Goal: Check status: Check status

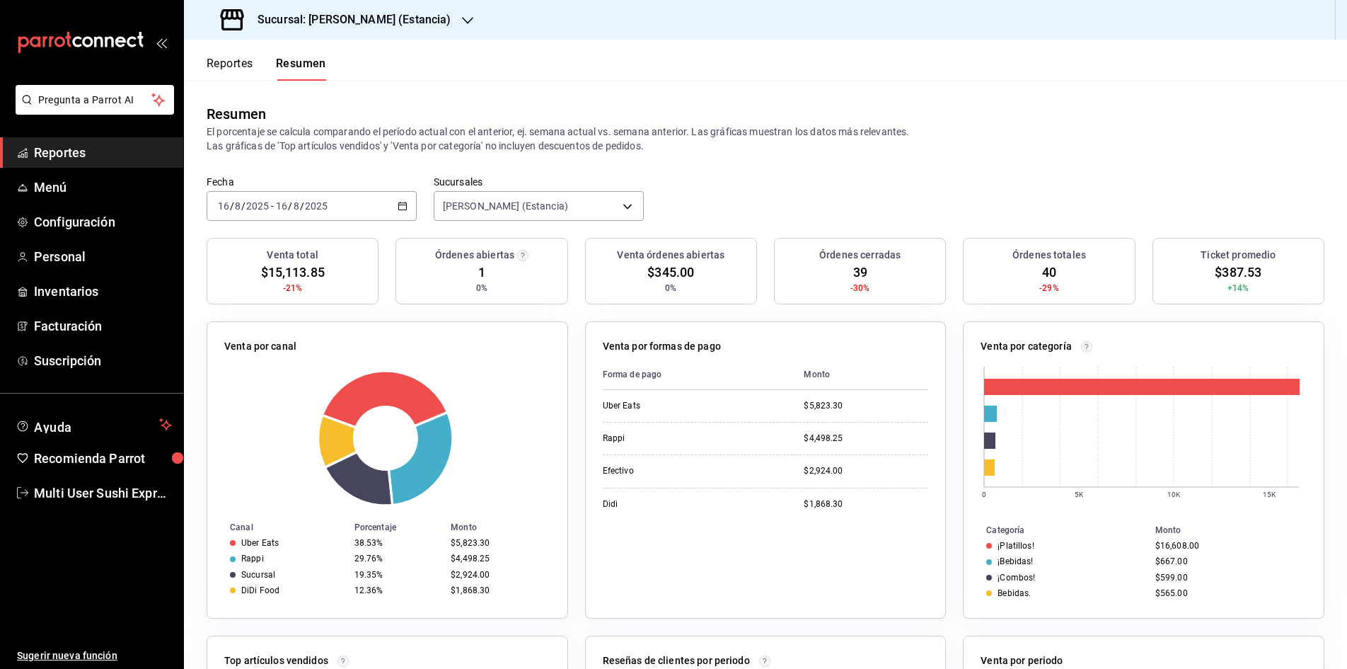
click at [398, 204] on icon "button" at bounding box center [403, 206] width 10 height 10
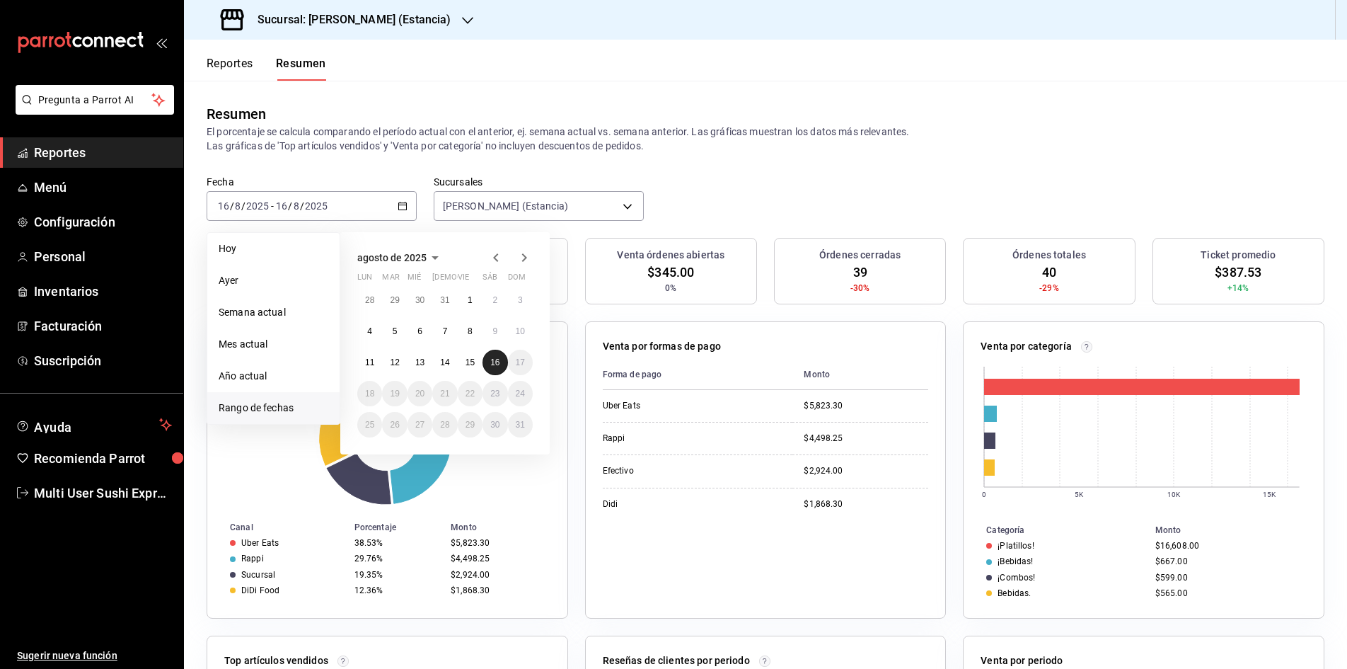
click at [495, 369] on button "16" at bounding box center [495, 362] width 25 height 25
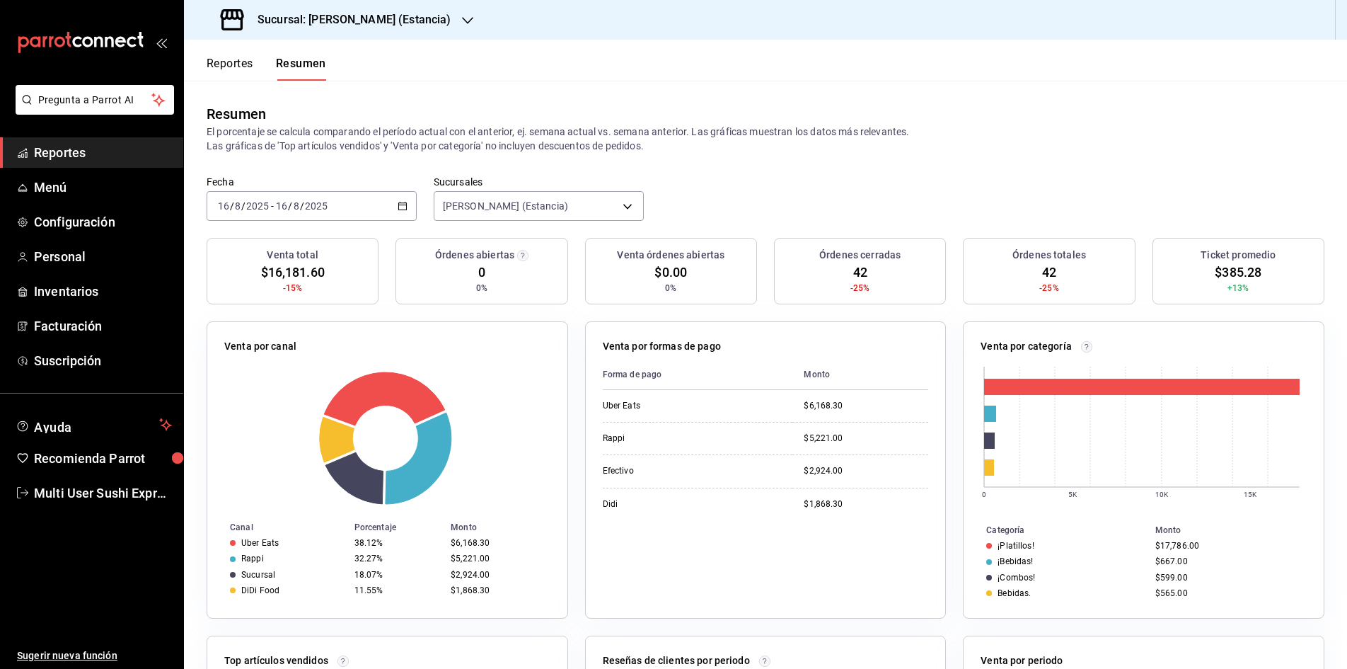
click at [233, 59] on button "Reportes" at bounding box center [230, 69] width 47 height 24
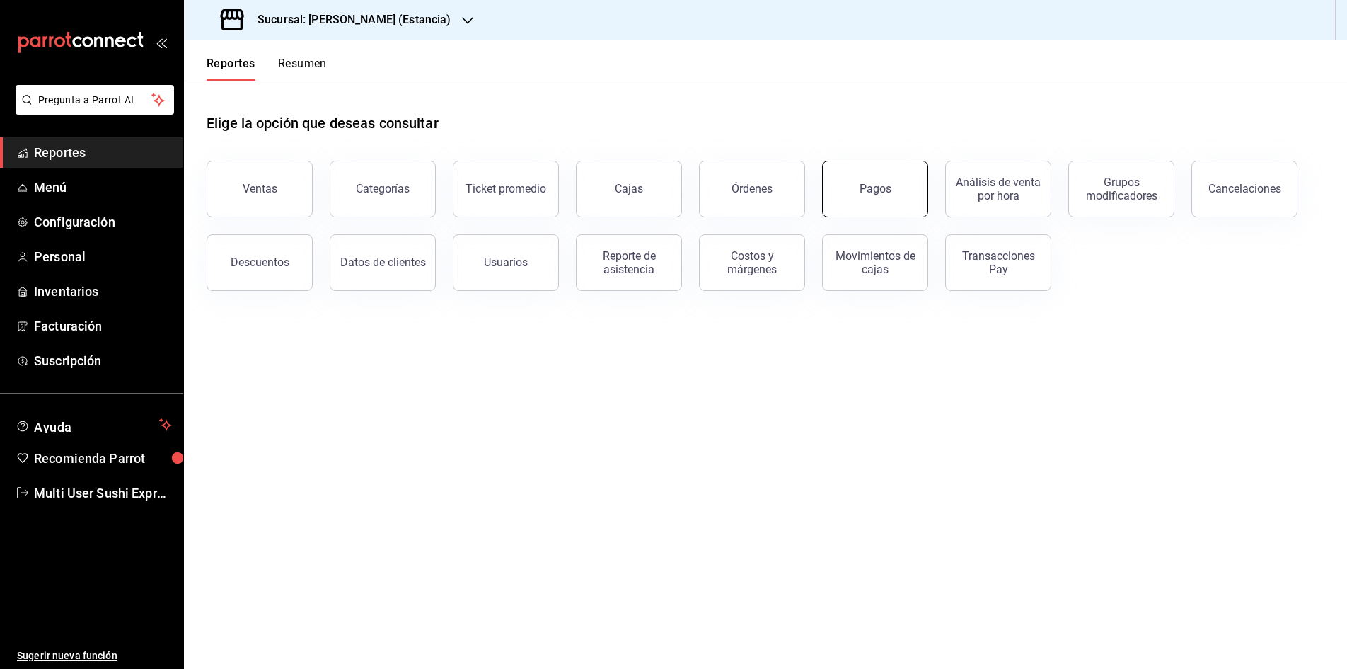
click at [868, 189] on div "Pagos" at bounding box center [876, 188] width 32 height 13
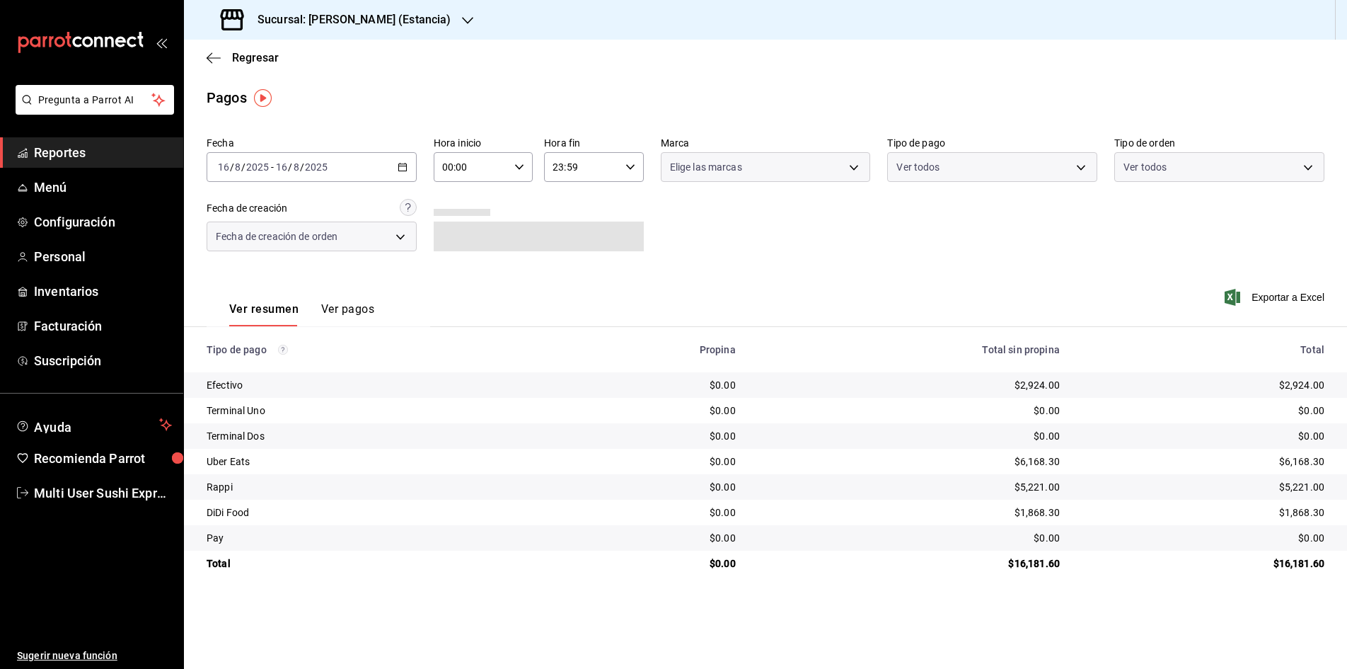
click at [872, 200] on div "Fecha [DATE] [DATE] - [DATE] [DATE] Hora inicio 00:00 Hora inicio Hora fin 23:5…" at bounding box center [766, 199] width 1118 height 137
click at [211, 58] on icon "button" at bounding box center [214, 57] width 14 height 1
